Goal: Task Accomplishment & Management: Manage account settings

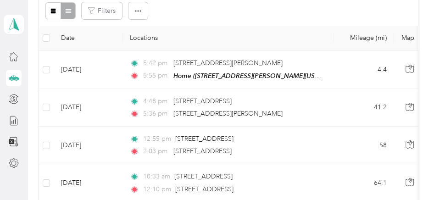
scroll to position [138, 0]
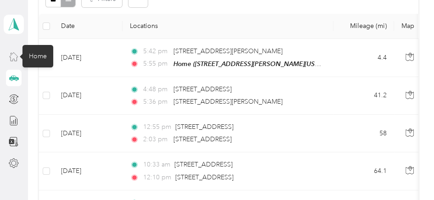
click at [11, 56] on icon at bounding box center [14, 56] width 10 height 10
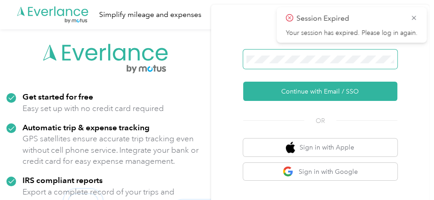
click at [265, 64] on span at bounding box center [320, 59] width 155 height 19
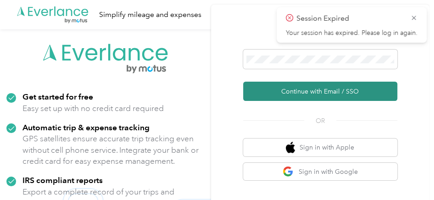
click at [316, 91] on button "Continue with Email / SSO" at bounding box center [320, 91] width 155 height 19
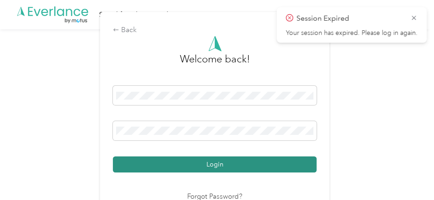
click at [252, 165] on button "Login" at bounding box center [215, 164] width 204 height 16
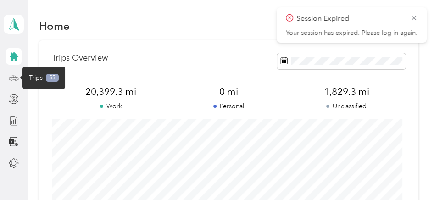
click at [12, 74] on icon at bounding box center [14, 78] width 10 height 10
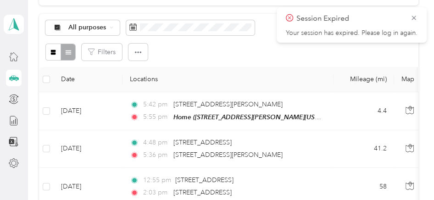
scroll to position [93, 0]
